Goal: Task Accomplishment & Management: Use online tool/utility

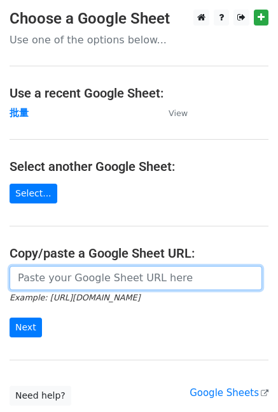
drag, startPoint x: 0, startPoint y: 0, endPoint x: 56, endPoint y: 280, distance: 285.3
click at [56, 280] on input "url" at bounding box center [136, 278] width 253 height 24
paste input "[URL][DOMAIN_NAME]"
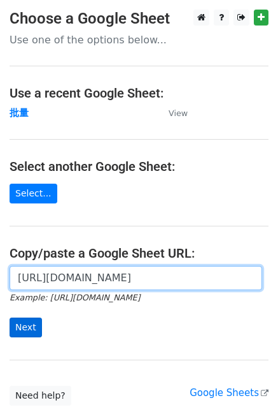
type input "[URL][DOMAIN_NAME]"
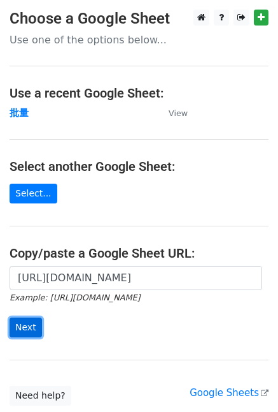
click at [25, 326] on input "Next" at bounding box center [26, 327] width 32 height 20
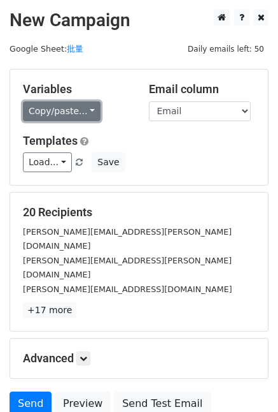
click at [56, 111] on link "Copy/paste..." at bounding box center [62, 111] width 78 height 20
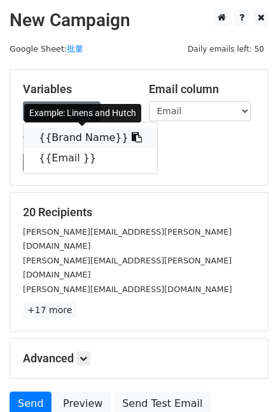
click at [65, 137] on link "{{Brand Name}}" at bounding box center [91, 137] width 134 height 20
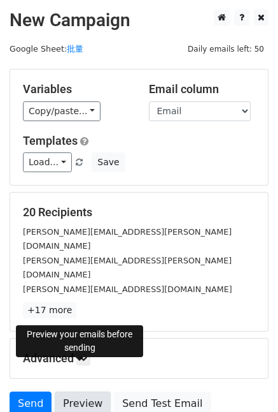
click at [83, 391] on link "Preview" at bounding box center [83, 403] width 56 height 24
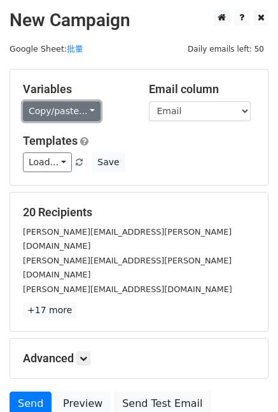
click at [54, 102] on link "Copy/paste..." at bounding box center [62, 111] width 78 height 20
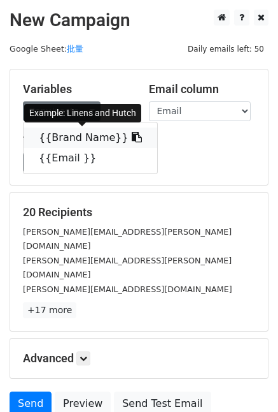
click at [71, 138] on link "{{Brand Name}}" at bounding box center [91, 137] width 134 height 20
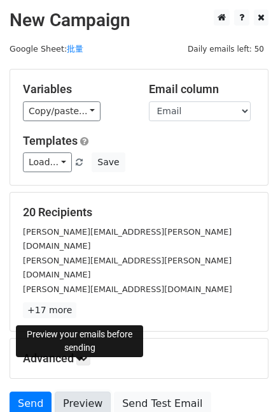
click at [89, 391] on link "Preview" at bounding box center [83, 403] width 56 height 24
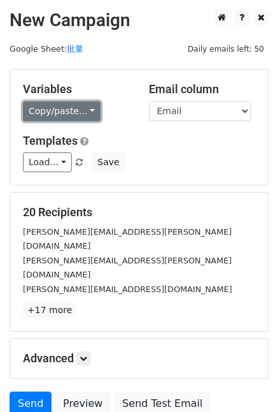
click at [46, 115] on link "Copy/paste..." at bounding box center [62, 111] width 78 height 20
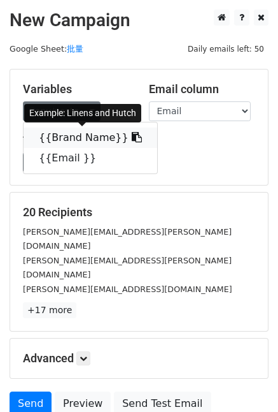
click at [62, 141] on link "{{Brand Name}}" at bounding box center [91, 137] width 134 height 20
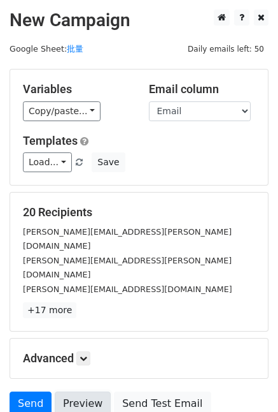
click at [80, 391] on link "Preview" at bounding box center [83, 403] width 56 height 24
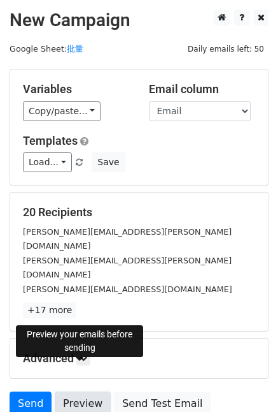
click at [79, 391] on link "Preview" at bounding box center [83, 403] width 56 height 24
click at [84, 391] on link "Preview" at bounding box center [83, 403] width 56 height 24
